Goal: Task Accomplishment & Management: Use online tool/utility

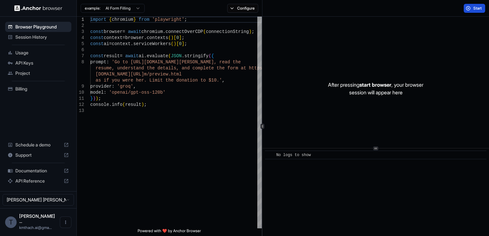
click at [469, 9] on button "Start" at bounding box center [474, 8] width 21 height 9
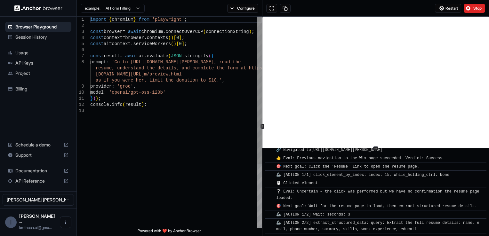
scroll to position [230, 0]
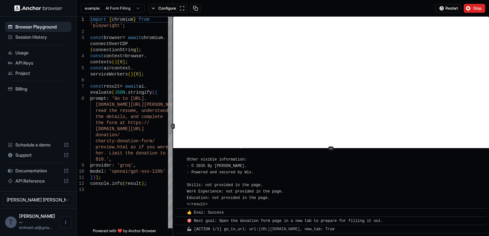
click at [173, 133] on div "1 2 3 4 5 6 7 8 9 10 11 12 13 import { chromium } from 'playwright' ; const bro…" at bounding box center [283, 127] width 412 height 220
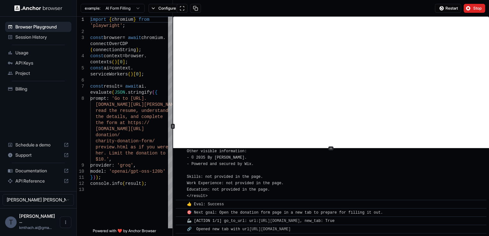
scroll to position [242, 0]
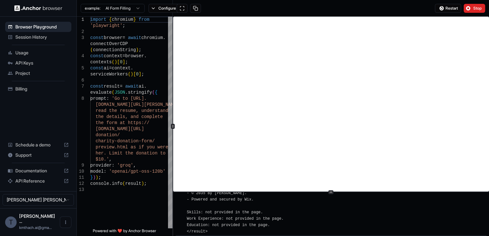
click at [287, 219] on div "​ [INFO] Started Execution ​ 🚀 Task: Go to https://www.wix.com/demone2/nicol-ri…" at bounding box center [331, 127] width 316 height 220
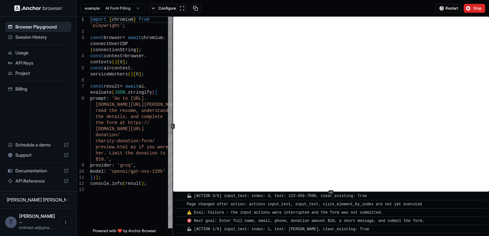
scroll to position [364, 0]
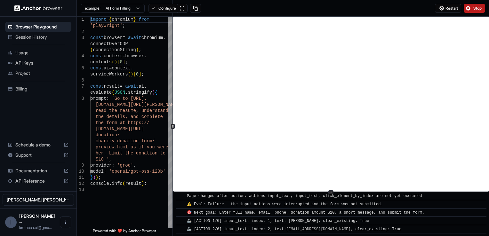
click at [475, 10] on span "Stop" at bounding box center [477, 8] width 9 height 5
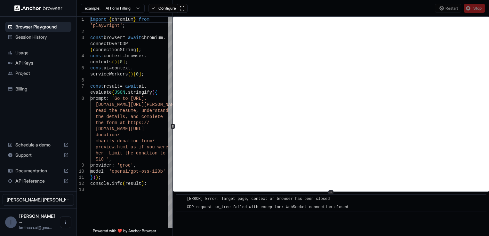
scroll to position [0, 0]
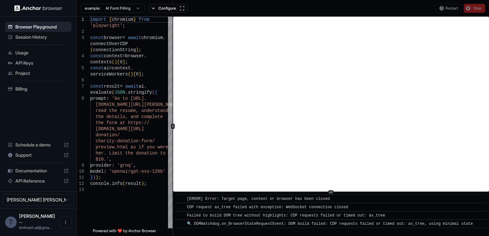
click at [31, 11] on div at bounding box center [38, 8] width 77 height 16
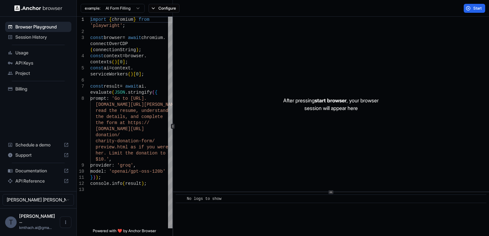
click at [29, 8] on img at bounding box center [38, 8] width 48 height 6
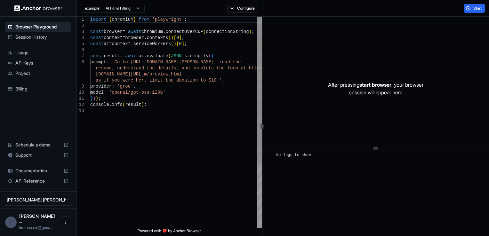
click at [28, 52] on span "Usage" at bounding box center [41, 53] width 53 height 6
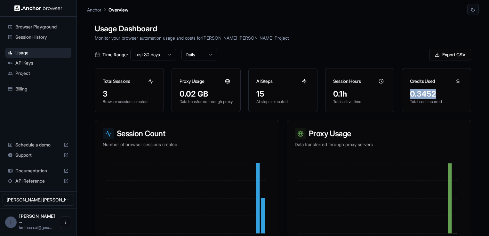
drag, startPoint x: 436, startPoint y: 98, endPoint x: 403, endPoint y: 98, distance: 33.0
click at [403, 98] on div "0.3452 Total cost incurred" at bounding box center [436, 100] width 69 height 23
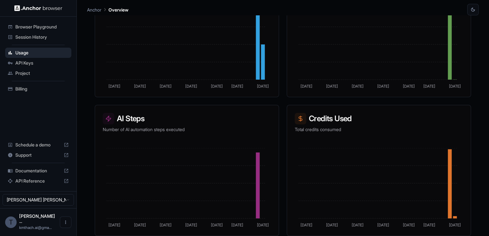
scroll to position [158, 0]
click at [29, 84] on div "Billing" at bounding box center [38, 89] width 66 height 10
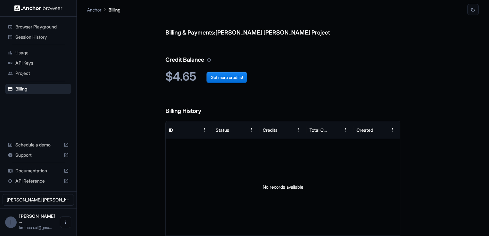
click at [26, 56] on div "Usage" at bounding box center [38, 53] width 66 height 10
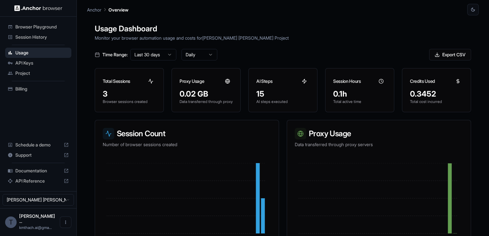
click at [36, 89] on span "Billing" at bounding box center [41, 89] width 53 height 6
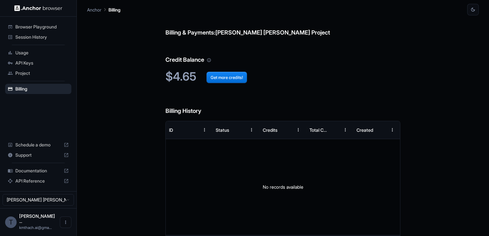
click at [36, 29] on span "Browser Playground" at bounding box center [41, 27] width 53 height 6
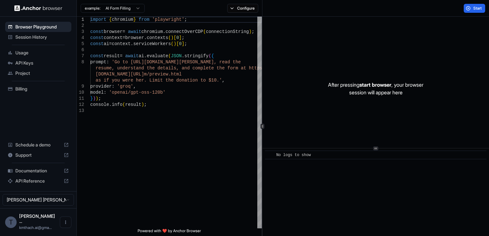
click at [32, 39] on span "Session History" at bounding box center [41, 37] width 53 height 6
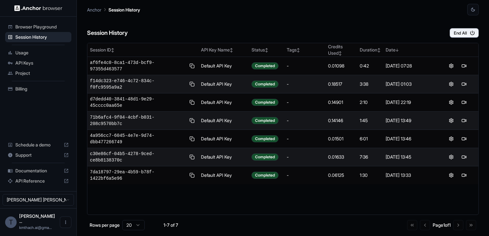
click at [21, 65] on span "API Keys" at bounding box center [41, 63] width 53 height 6
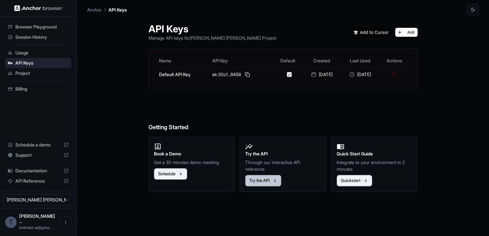
click at [274, 179] on icon "button" at bounding box center [275, 181] width 6 height 6
